Goal: Task Accomplishment & Management: Use online tool/utility

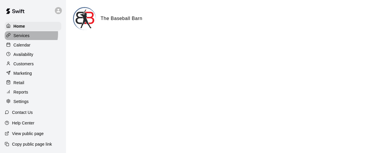
click at [27, 34] on p "Services" at bounding box center [21, 36] width 16 height 6
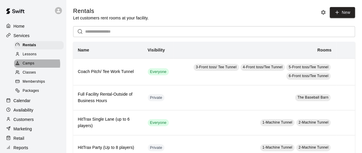
click at [36, 66] on div "Camps" at bounding box center [39, 63] width 50 height 8
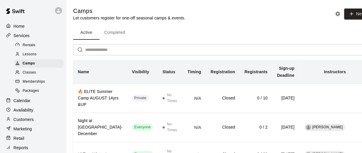
click at [118, 35] on button "Completed" at bounding box center [114, 33] width 30 height 14
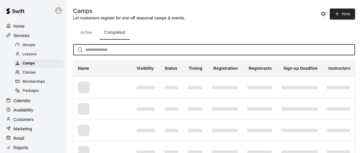
click at [99, 50] on input "text" at bounding box center [220, 49] width 270 height 11
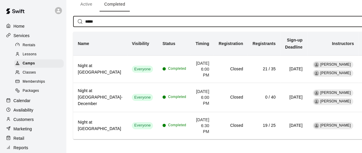
scroll to position [32, 0]
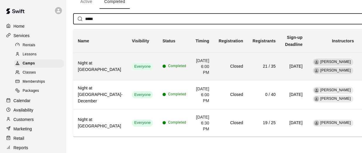
type input "*****"
click at [248, 70] on td "21 / 35" at bounding box center [264, 65] width 33 height 27
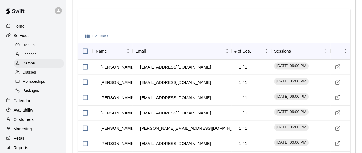
scroll to position [553, 0]
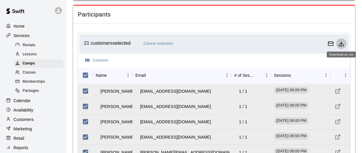
click at [341, 44] on icon "Download as csv" at bounding box center [341, 44] width 4 height 1
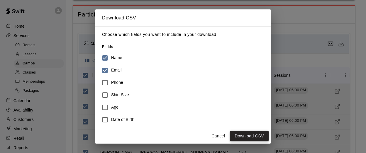
click at [245, 135] on button "Download CSV" at bounding box center [249, 135] width 39 height 11
click at [217, 135] on button "Cancel" at bounding box center [218, 135] width 19 height 11
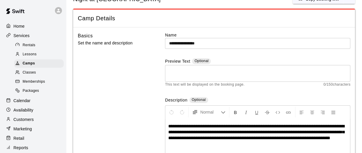
scroll to position [0, 0]
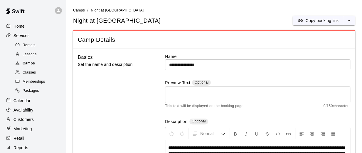
click at [39, 67] on div "Camps" at bounding box center [39, 63] width 50 height 8
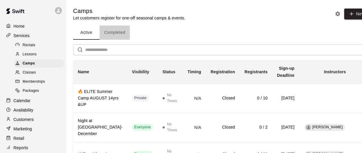
click at [115, 33] on button "Completed" at bounding box center [114, 33] width 30 height 14
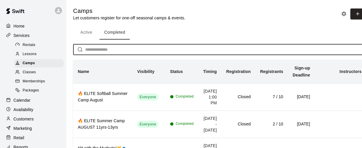
click at [109, 50] on input "text" at bounding box center [230, 49] width 290 height 11
type input "*"
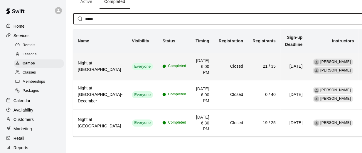
scroll to position [31, 0]
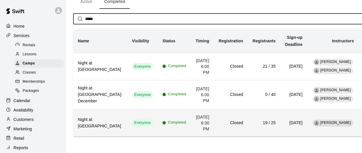
type input "*****"
click at [191, 129] on td "[DATE] 6:30 PM" at bounding box center [202, 122] width 23 height 27
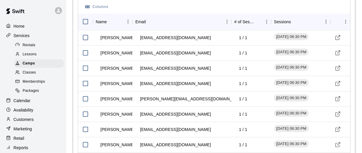
scroll to position [602, 0]
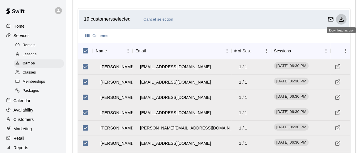
click at [341, 18] on line "Download as csv" at bounding box center [341, 18] width 0 height 3
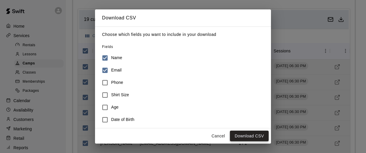
click at [248, 136] on button "Download CSV" at bounding box center [249, 135] width 39 height 11
click at [218, 139] on button "Cancel" at bounding box center [218, 135] width 19 height 11
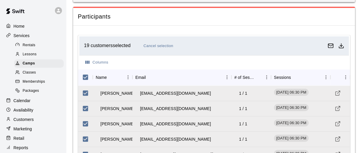
scroll to position [575, 0]
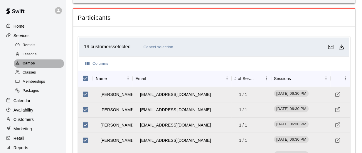
click at [41, 65] on div "Camps" at bounding box center [39, 63] width 50 height 8
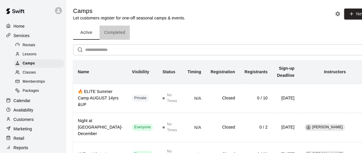
click at [112, 31] on button "Completed" at bounding box center [114, 33] width 30 height 14
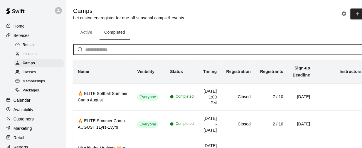
click at [114, 48] on input "text" at bounding box center [230, 49] width 290 height 11
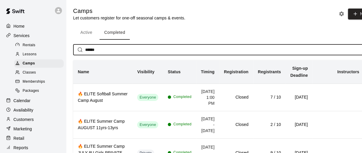
click at [110, 50] on input "******" at bounding box center [229, 49] width 288 height 11
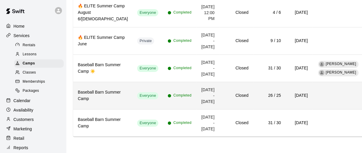
scroll to position [455, 0]
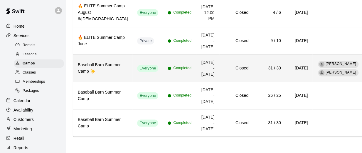
type input "******"
click at [235, 77] on td "Closed" at bounding box center [236, 68] width 34 height 27
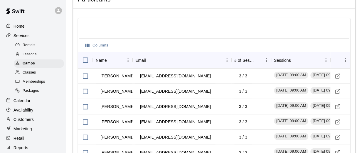
scroll to position [611, 0]
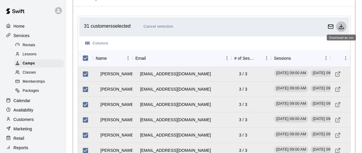
click at [341, 26] on icon "Download as csv" at bounding box center [341, 27] width 6 height 6
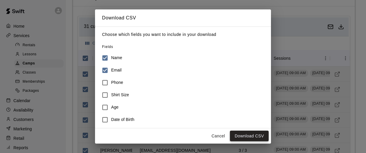
click at [250, 138] on button "Download CSV" at bounding box center [249, 135] width 39 height 11
click at [220, 134] on button "Cancel" at bounding box center [218, 135] width 19 height 11
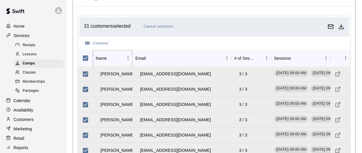
click at [110, 56] on icon "Sort" at bounding box center [111, 58] width 4 height 4
click at [110, 55] on icon "Sort" at bounding box center [110, 57] width 5 height 5
click at [110, 58] on icon "Sort" at bounding box center [110, 57] width 5 height 5
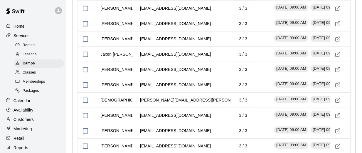
scroll to position [753, 0]
